Goal: Transaction & Acquisition: Register for event/course

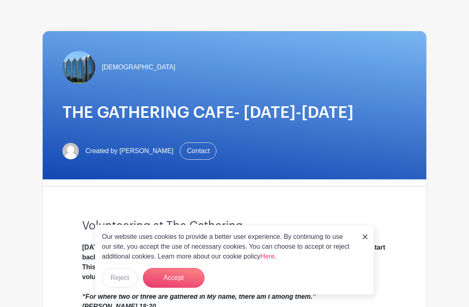
scroll to position [35, 0]
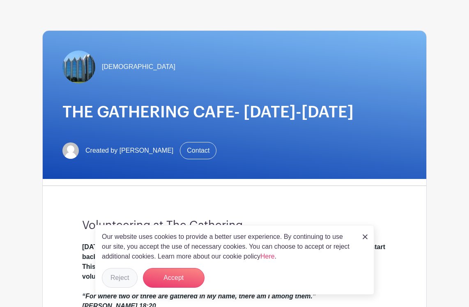
click at [124, 276] on button "Reject" at bounding box center [120, 278] width 36 height 20
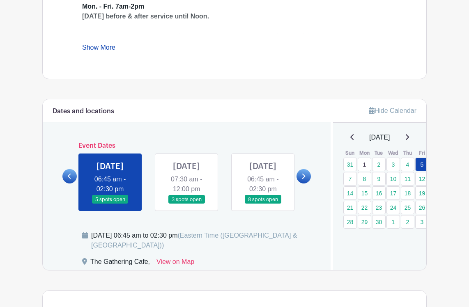
scroll to position [365, 0]
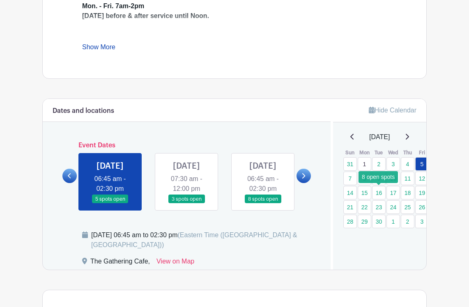
click at [377, 194] on link "16" at bounding box center [379, 193] width 14 height 14
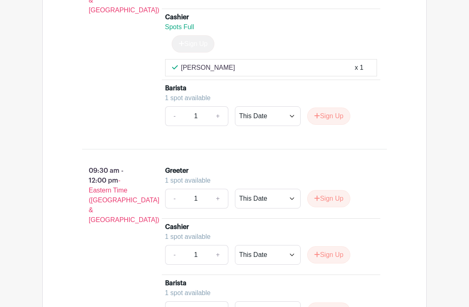
scroll to position [755, 0]
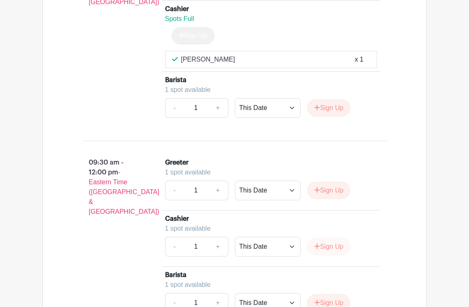
click at [330, 255] on button "Sign Up" at bounding box center [328, 246] width 43 height 17
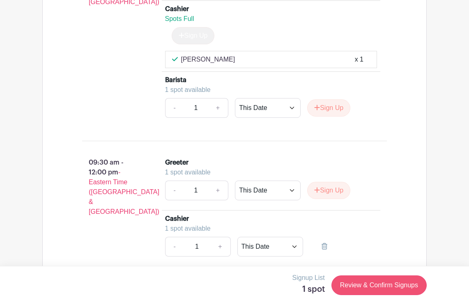
click at [371, 287] on link "Review & Confirm Signups" at bounding box center [378, 285] width 95 height 20
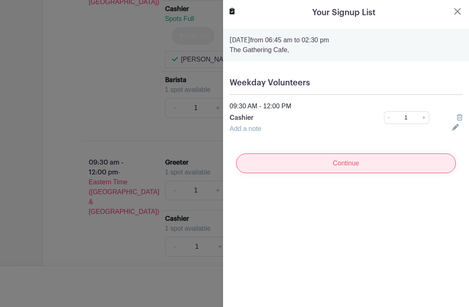
click at [373, 164] on input "Continue" at bounding box center [346, 163] width 220 height 20
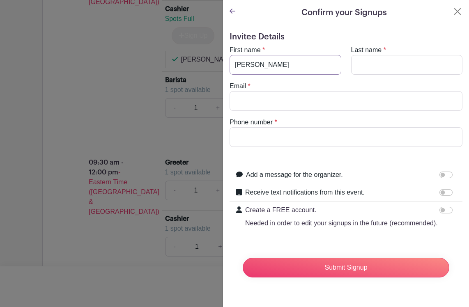
type input "[PERSON_NAME]"
type input "[EMAIL_ADDRESS][DOMAIN_NAME]"
type input "7046541012"
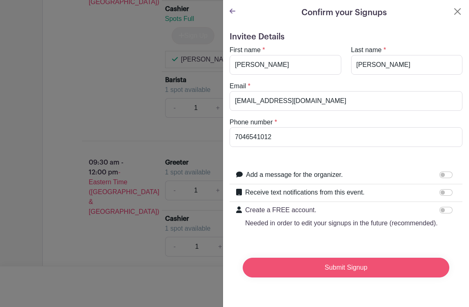
click at [343, 268] on input "Submit Signup" at bounding box center [346, 268] width 206 height 20
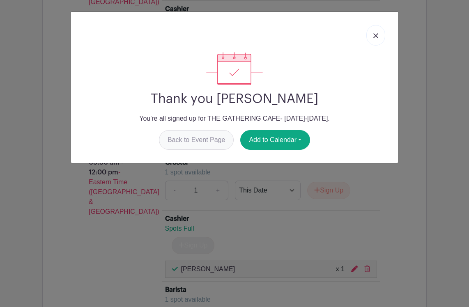
click at [176, 146] on link "Back to Event Page" at bounding box center [196, 140] width 75 height 20
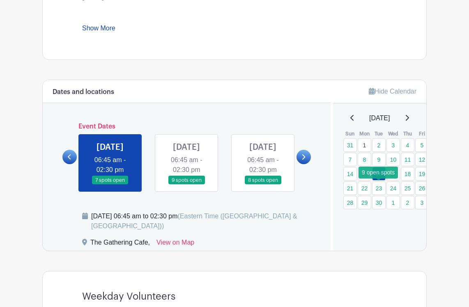
scroll to position [384, 0]
click at [377, 188] on link "23" at bounding box center [379, 188] width 14 height 14
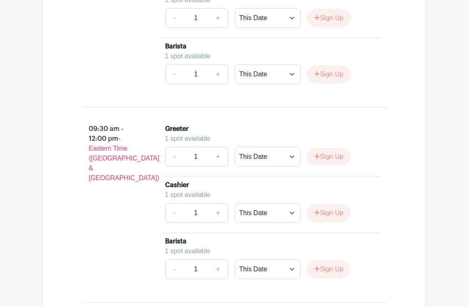
scroll to position [775, 0]
click at [333, 221] on button "Sign Up" at bounding box center [328, 212] width 43 height 17
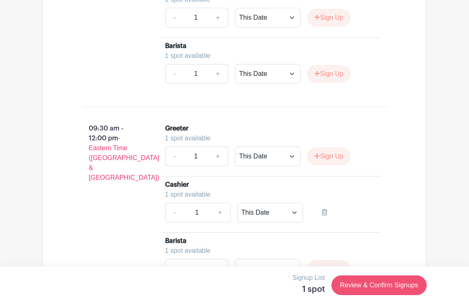
click at [345, 282] on link "Review & Confirm Signups" at bounding box center [378, 285] width 95 height 20
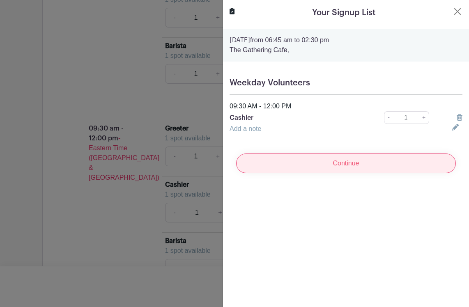
click at [315, 166] on input "Continue" at bounding box center [346, 163] width 220 height 20
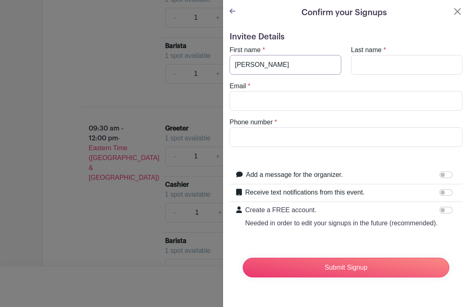
type input "[PERSON_NAME]"
type input "[EMAIL_ADDRESS][DOMAIN_NAME]"
type input "7046541012"
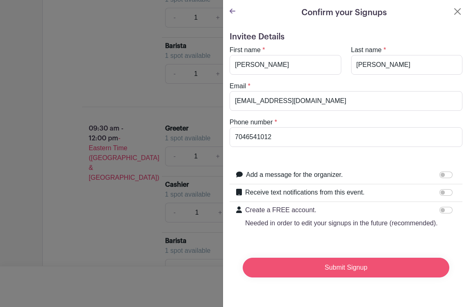
click at [304, 270] on input "Submit Signup" at bounding box center [346, 268] width 206 height 20
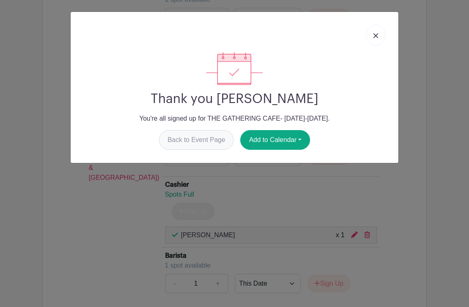
click at [192, 143] on link "Back to Event Page" at bounding box center [196, 140] width 75 height 20
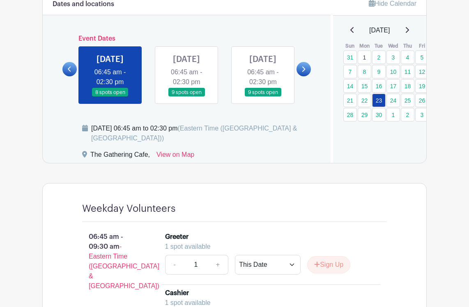
scroll to position [471, 0]
click at [263, 97] on link at bounding box center [263, 97] width 0 height 0
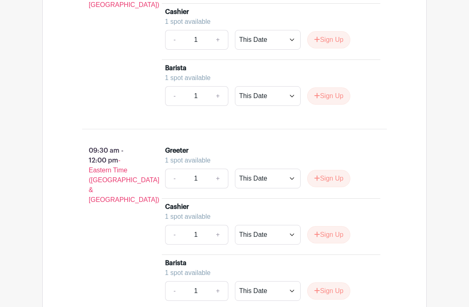
scroll to position [764, 0]
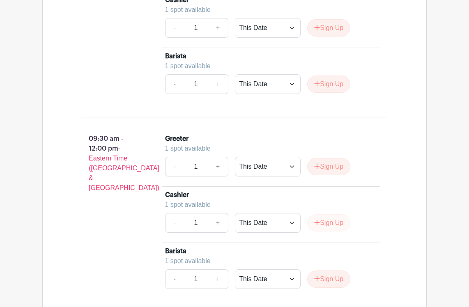
click at [329, 231] on button "Sign Up" at bounding box center [328, 222] width 43 height 17
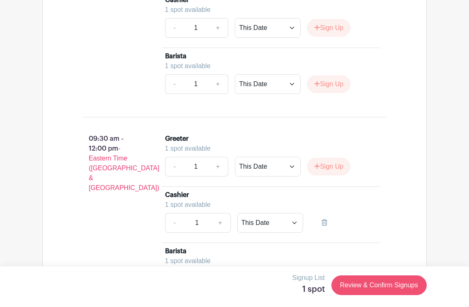
click at [357, 286] on link "Review & Confirm Signups" at bounding box center [378, 285] width 95 height 20
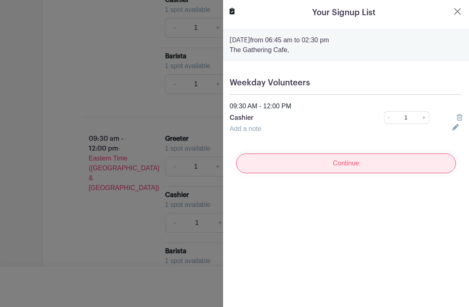
click at [356, 167] on input "Continue" at bounding box center [346, 163] width 220 height 20
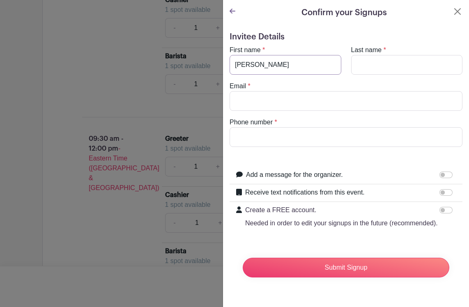
type input "[PERSON_NAME]"
type input "Willisd"
click at [295, 106] on input "Email" at bounding box center [345, 101] width 233 height 20
type input "[EMAIL_ADDRESS][DOMAIN_NAME]"
type input "7046541012"
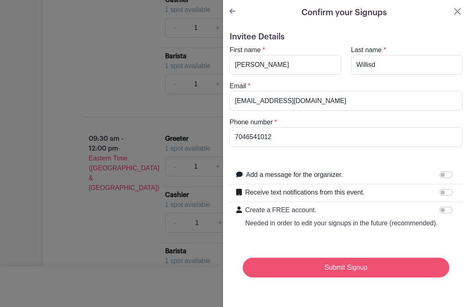
click at [308, 267] on input "Submit Signup" at bounding box center [346, 268] width 206 height 20
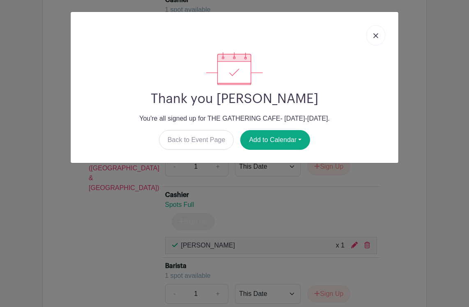
click at [374, 37] on img at bounding box center [375, 35] width 5 height 5
